Goal: Task Accomplishment & Management: Complete application form

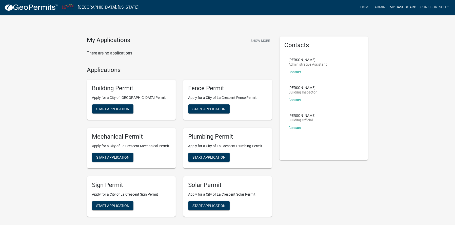
click at [399, 8] on link "My Dashboard" at bounding box center [402, 8] width 31 height 10
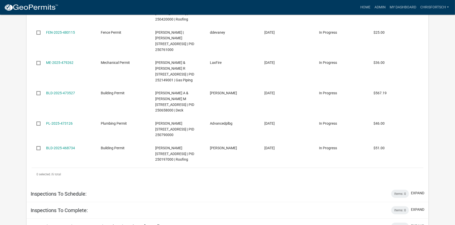
scroll to position [658, 0]
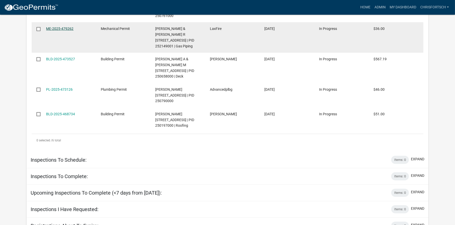
click at [59, 31] on link "ME-2025-479262" at bounding box center [59, 29] width 27 height 4
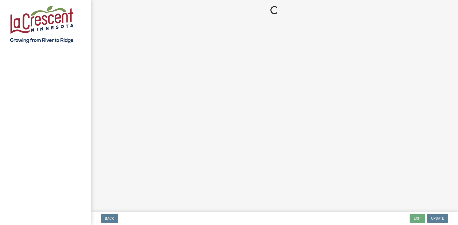
select select "3: 3"
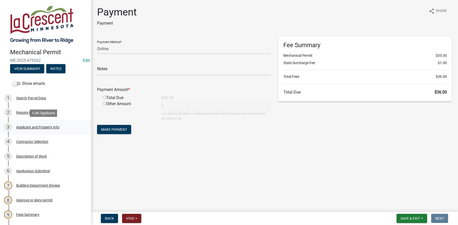
click at [37, 125] on div "Applicant and Property Info" at bounding box center [37, 127] width 43 height 4
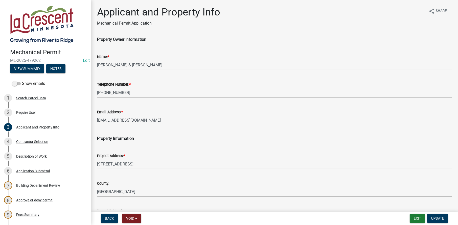
click at [114, 64] on input "[PERSON_NAME] & [PERSON_NAME]" at bounding box center [274, 65] width 355 height 10
click at [133, 64] on input "[PERSON_NAME] & [PERSON_NAME]" at bounding box center [274, 65] width 355 height 10
click at [154, 65] on input "[PERSON_NAME] & [PERSON_NAME]" at bounding box center [274, 65] width 355 height 10
type input "[PERSON_NAME] & [PERSON_NAME]"
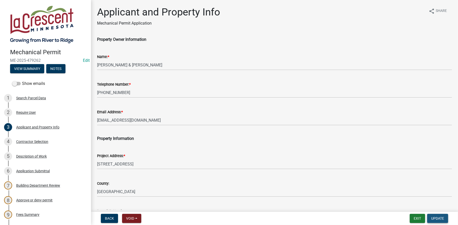
click at [432, 217] on span "Update" at bounding box center [438, 218] width 13 height 4
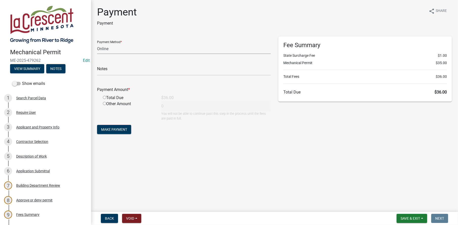
click at [112, 48] on select "Credit Card POS Check Cash Online" at bounding box center [184, 49] width 174 height 10
select select "1: 0"
click at [97, 44] on select "Credit Card POS Check Cash Online" at bounding box center [184, 49] width 174 height 10
click at [110, 70] on input "text" at bounding box center [184, 70] width 174 height 10
type input "13735"
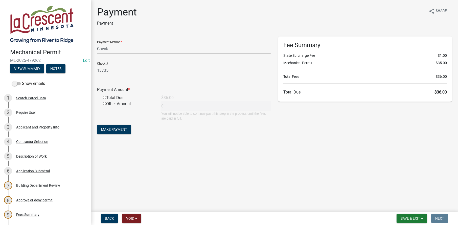
click at [104, 97] on input "radio" at bounding box center [104, 97] width 3 height 3
radio input "true"
type input "36"
click at [112, 127] on span "Make Payment" at bounding box center [114, 129] width 26 height 4
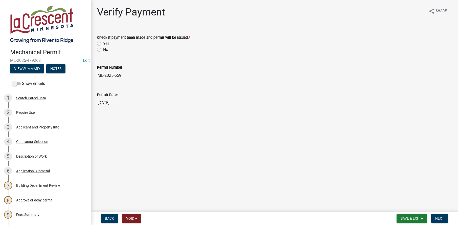
click at [103, 44] on label "Yes" at bounding box center [106, 43] width 6 height 6
click at [103, 44] on input "Yes" at bounding box center [104, 41] width 3 height 3
radio input "true"
click at [439, 216] on span "Next" at bounding box center [440, 218] width 9 height 4
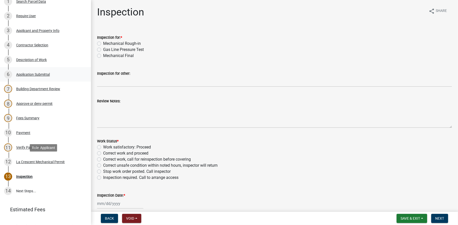
scroll to position [126, 0]
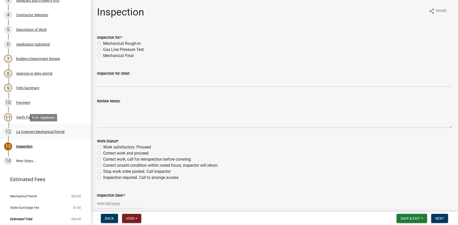
click at [39, 130] on div "La Crescent Mechanical Permit" at bounding box center [40, 132] width 49 height 4
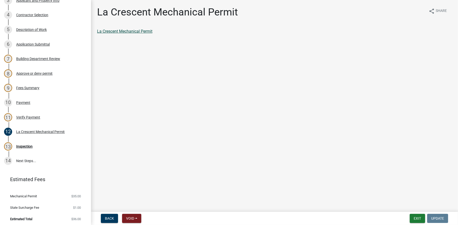
click at [126, 30] on link "La Crescent Mechanical Permit" at bounding box center [124, 31] width 55 height 5
